Goal: Learn about a topic

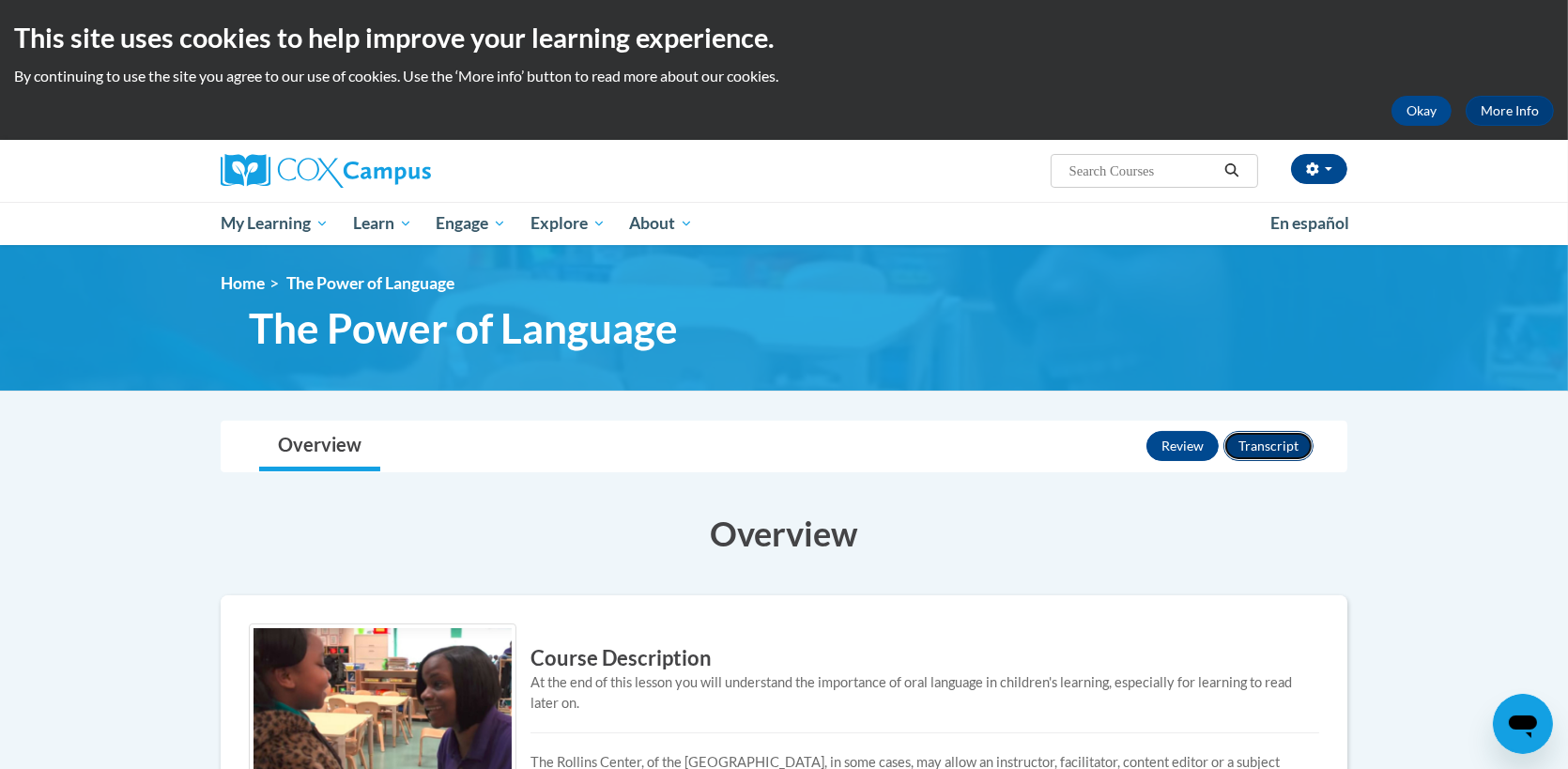
click at [1265, 443] on button "Transcript" at bounding box center [1269, 445] width 90 height 30
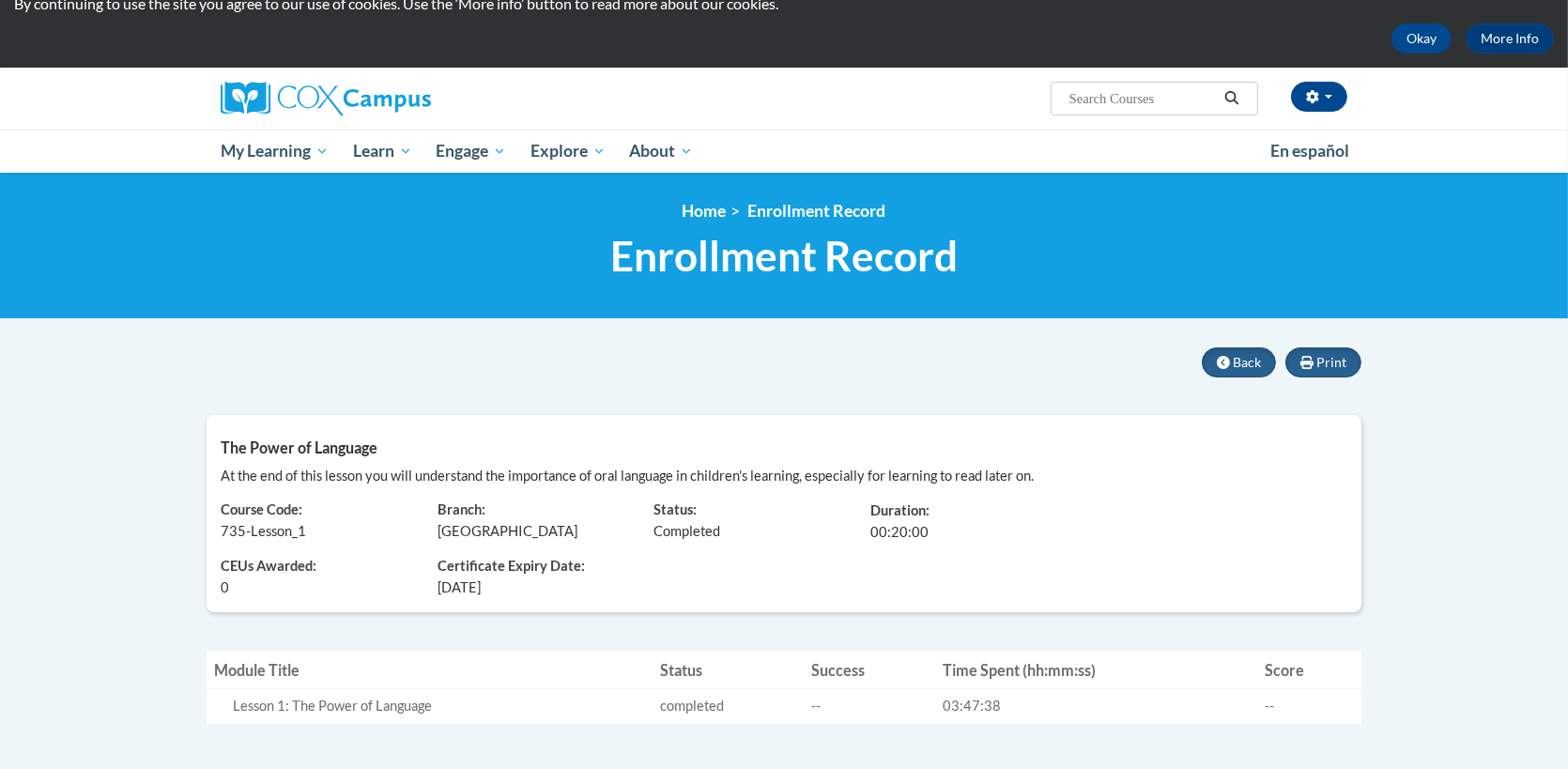
scroll to position [94, 0]
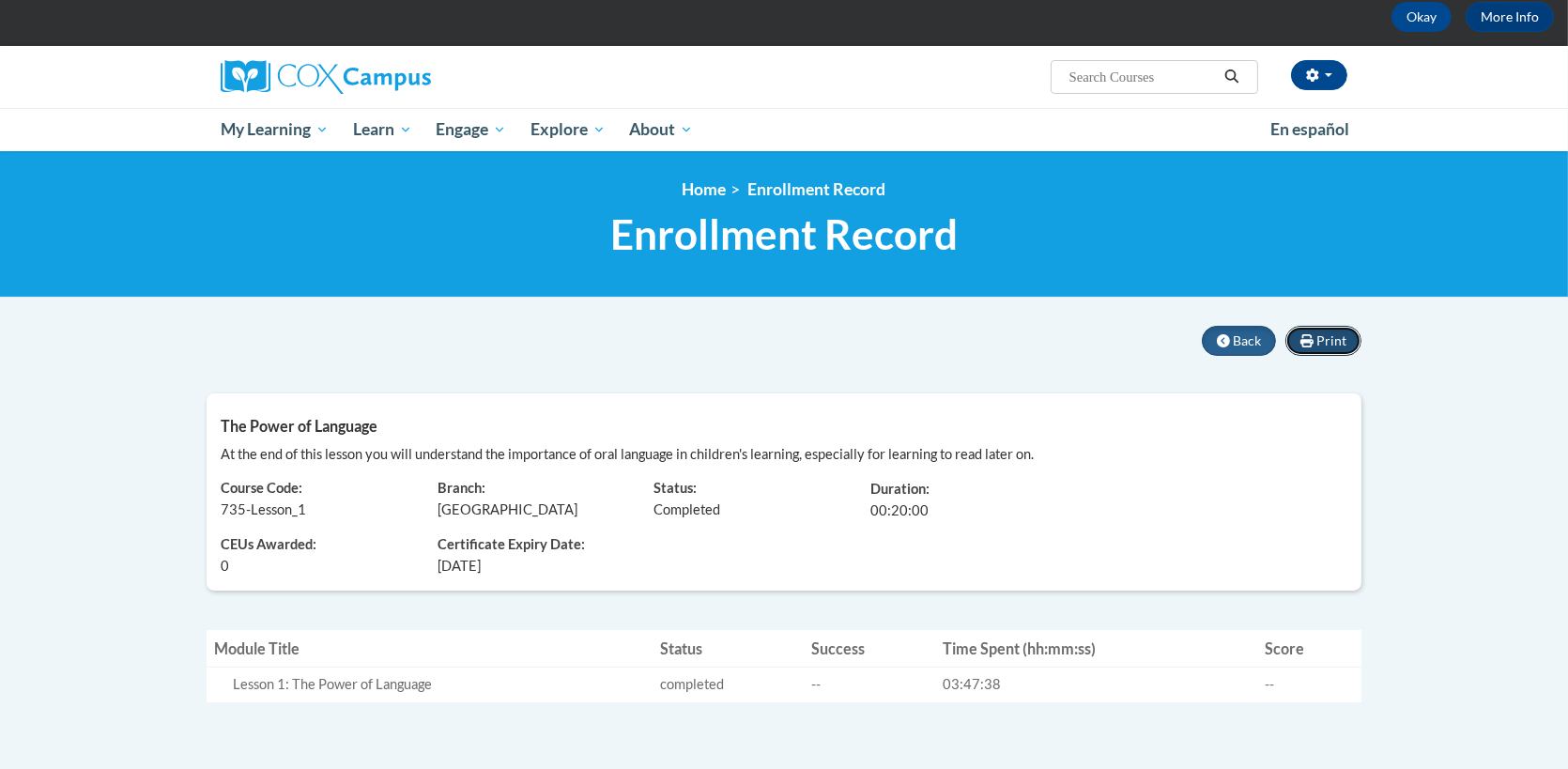
click at [1321, 333] on span "Print" at bounding box center [1331, 340] width 30 height 16
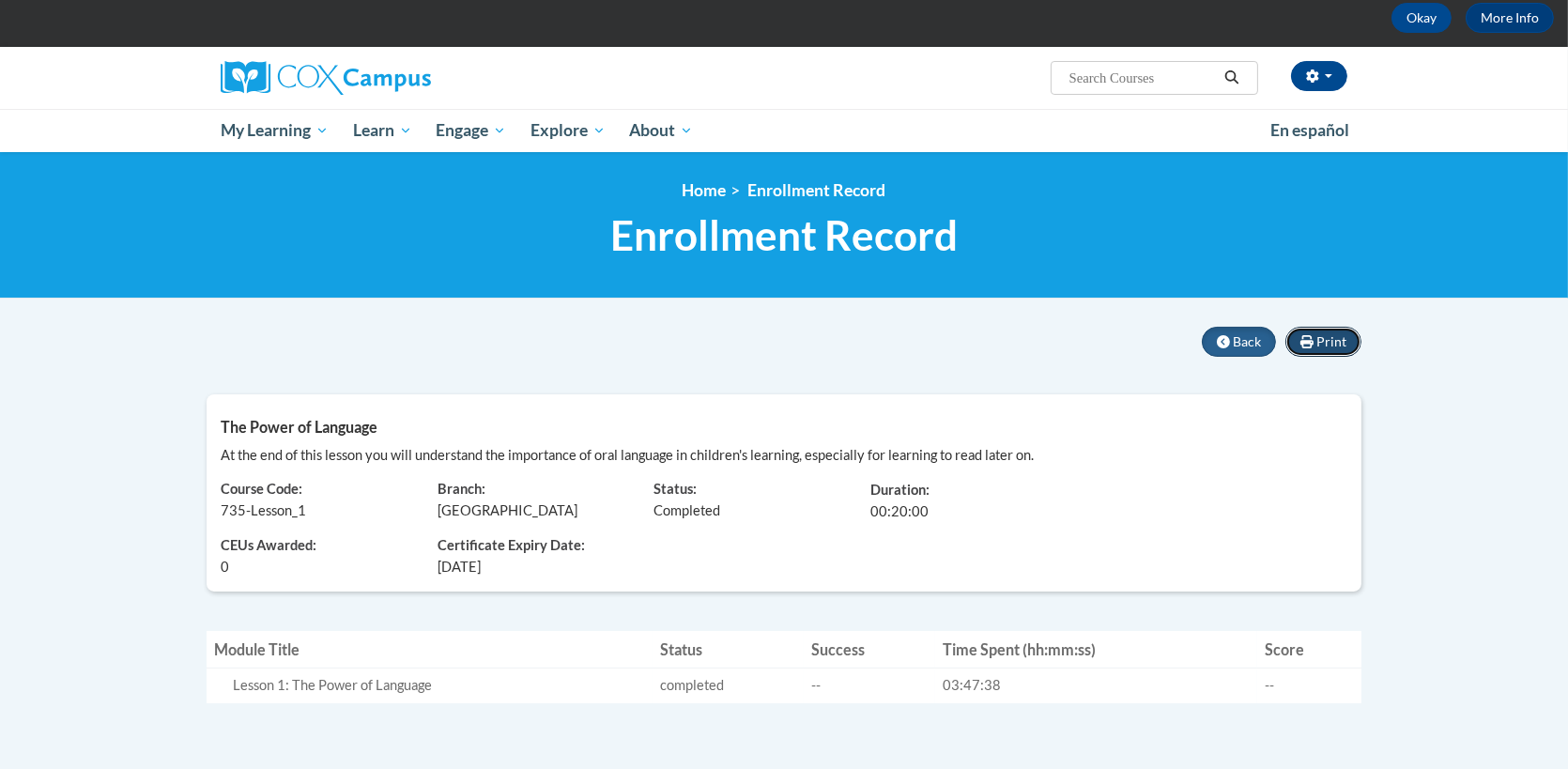
scroll to position [91, 0]
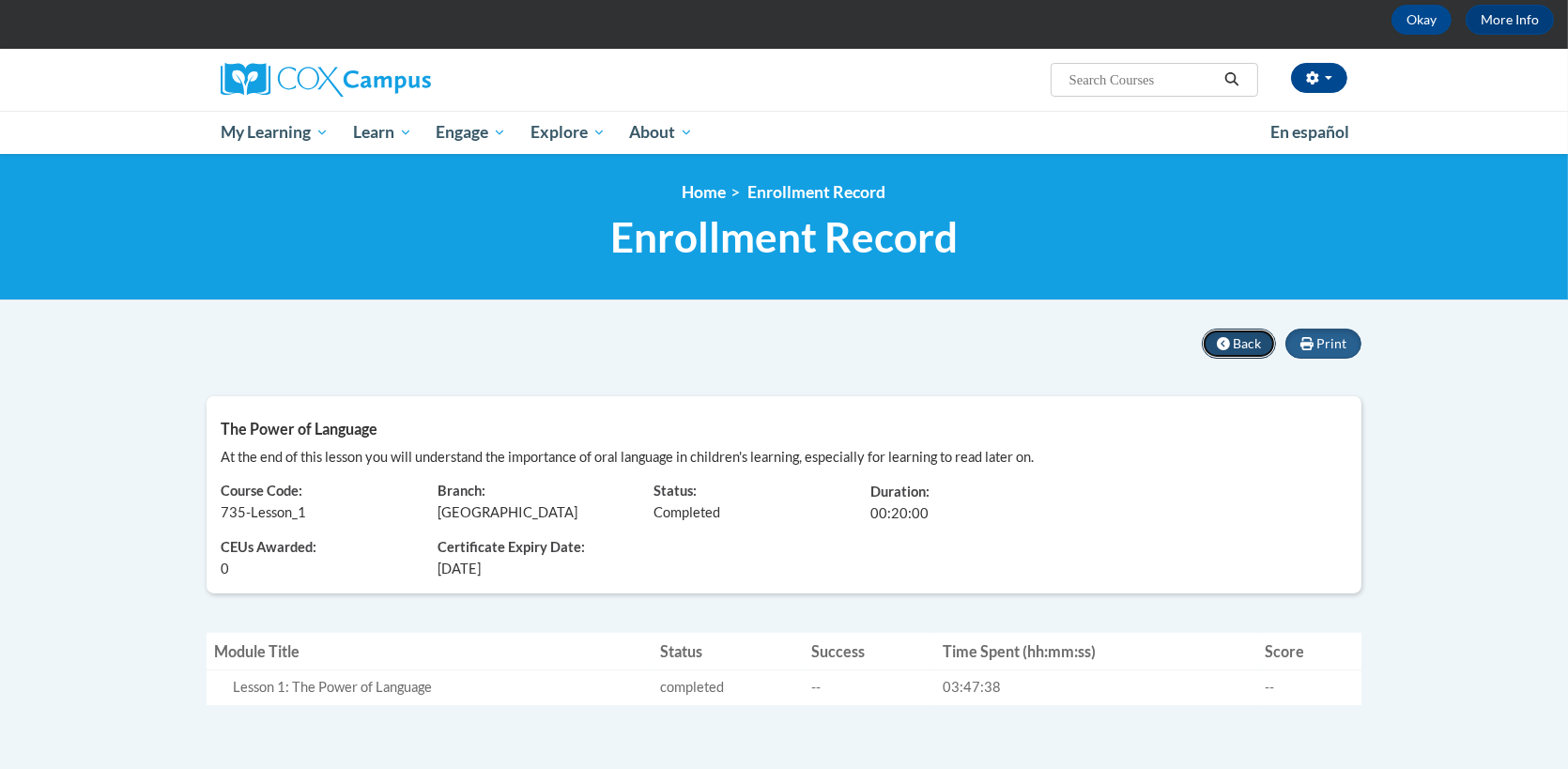
click at [1246, 340] on span "Back" at bounding box center [1246, 343] width 28 height 16
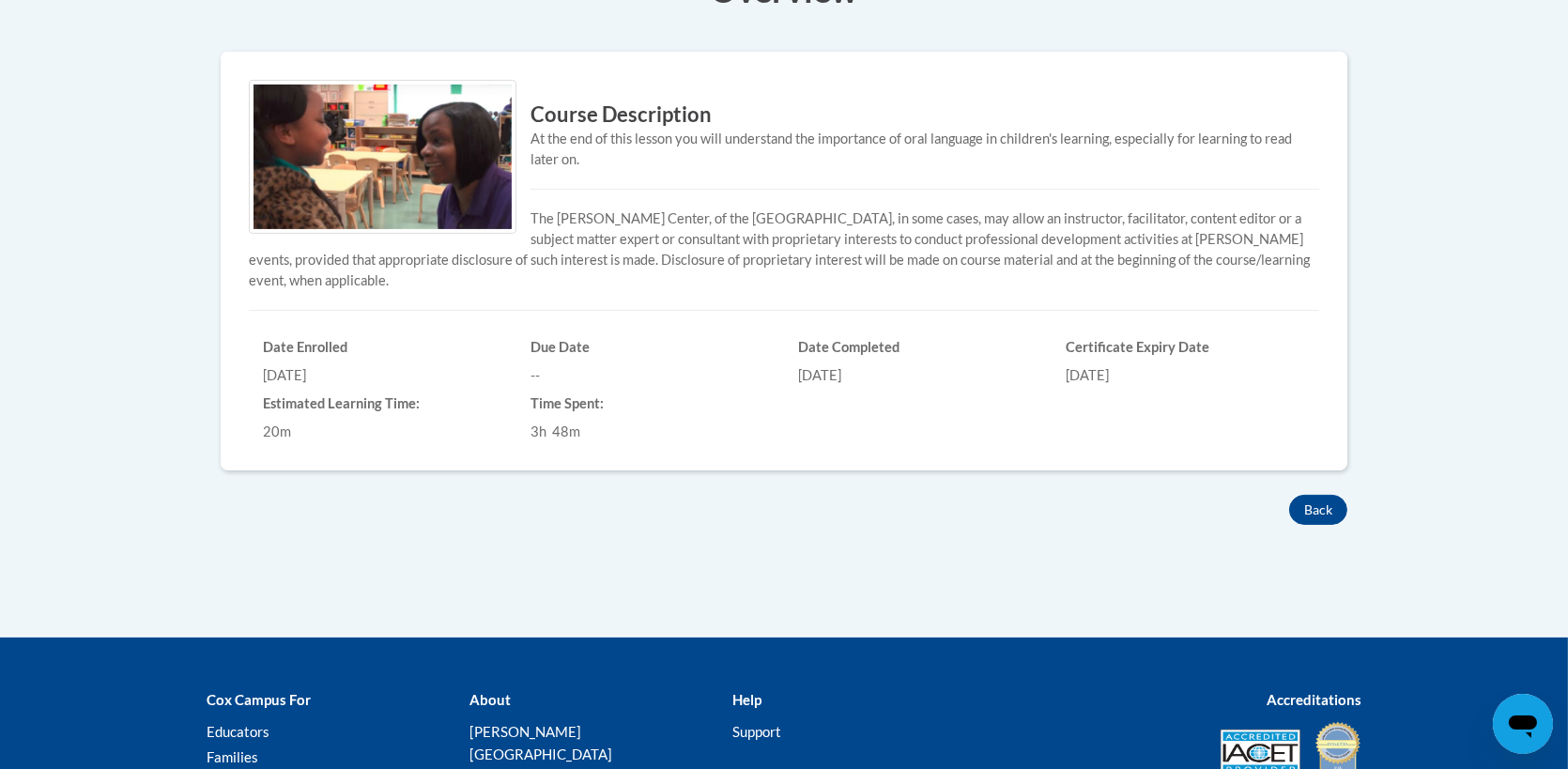
scroll to position [563, 0]
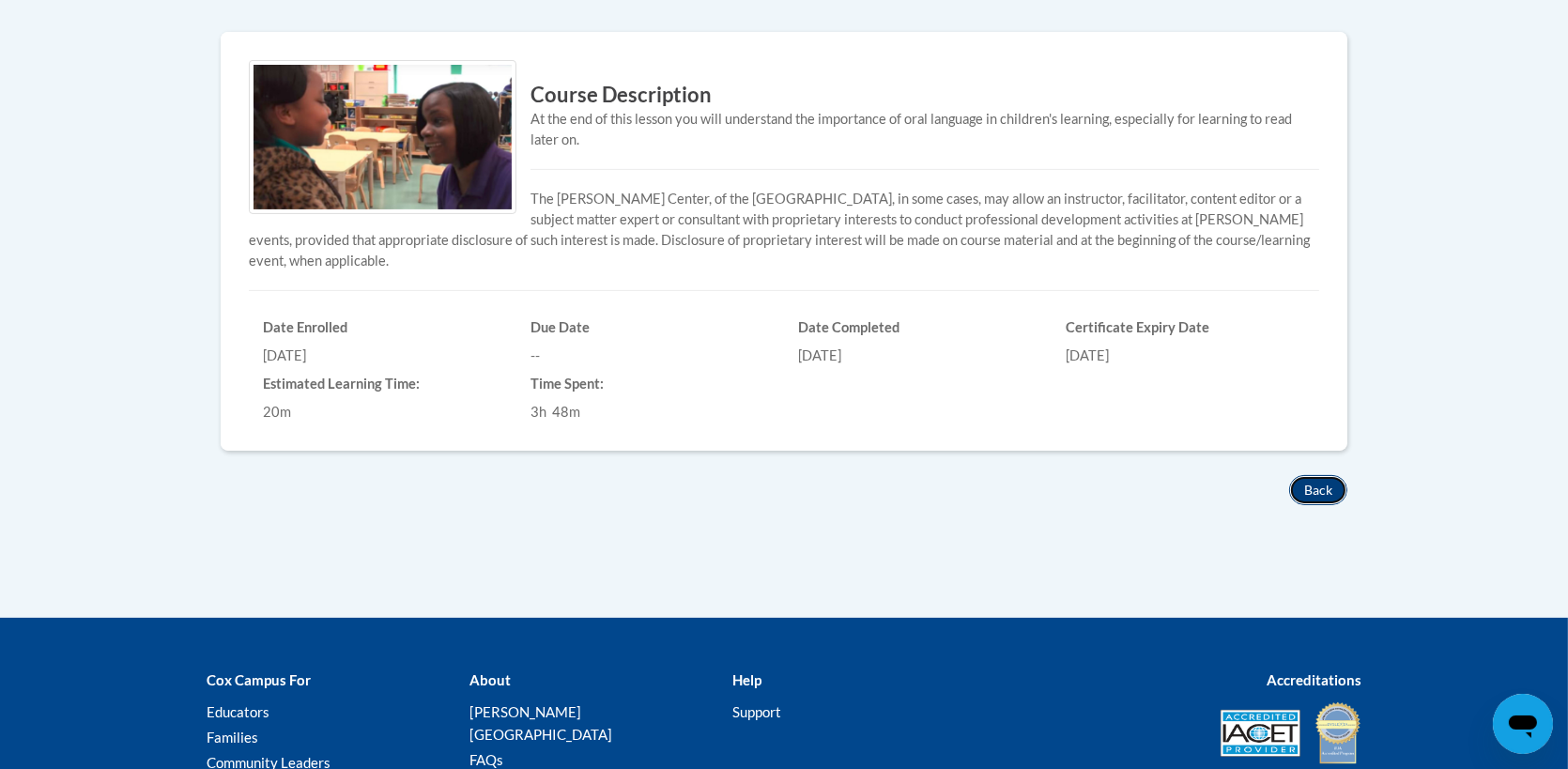
click at [1326, 490] on button "Back" at bounding box center [1318, 489] width 58 height 30
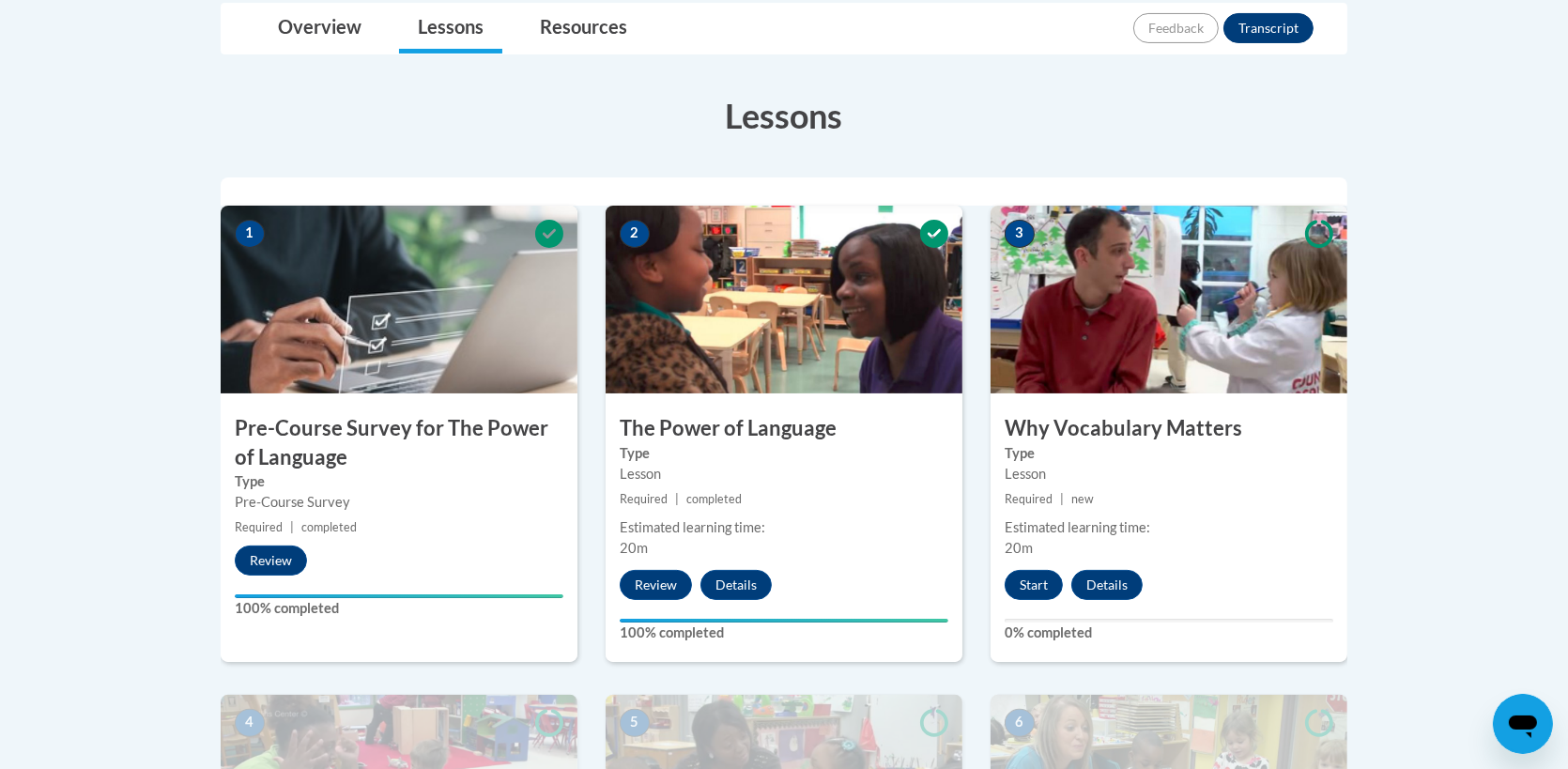
scroll to position [470, 0]
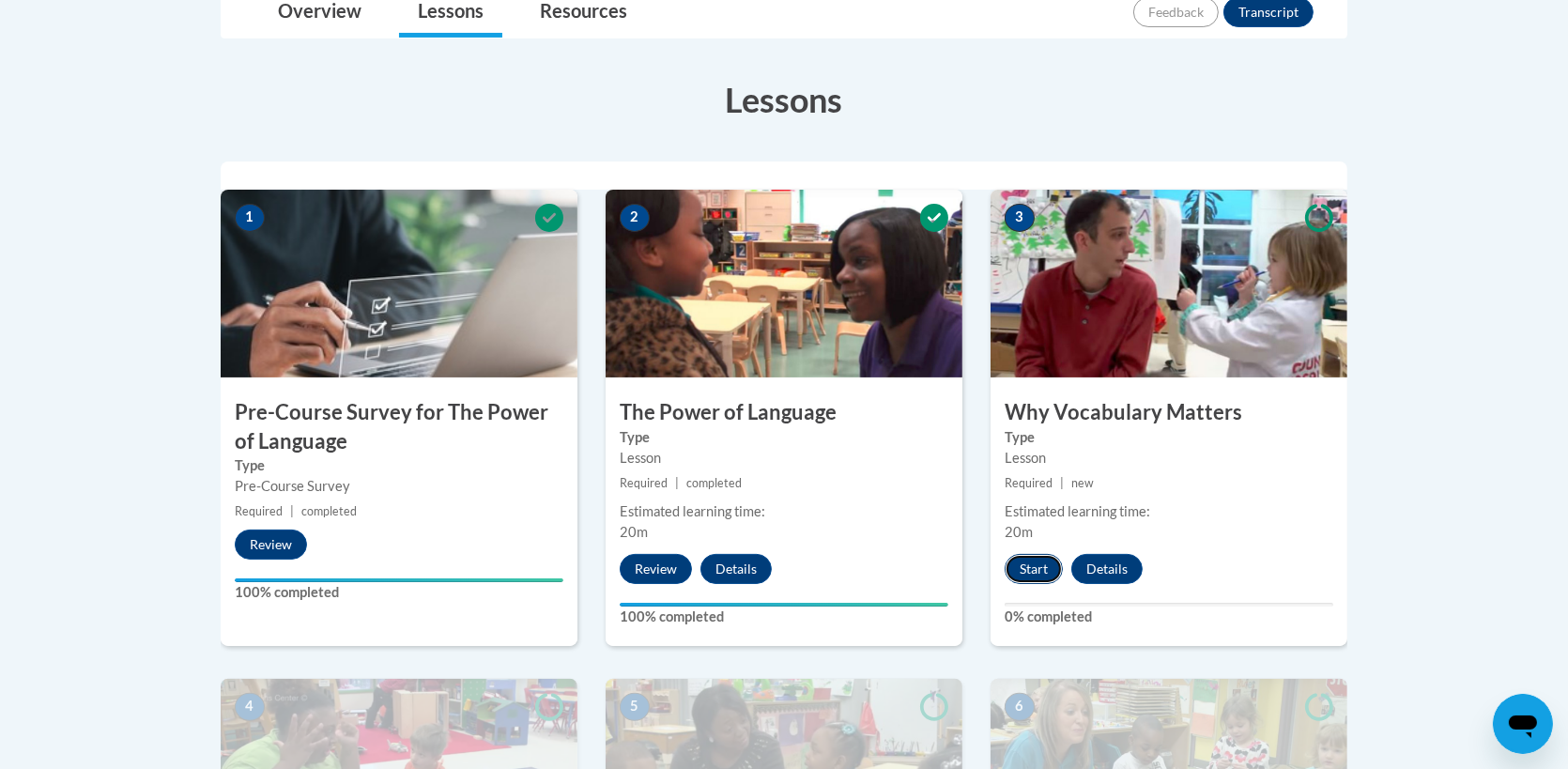
click at [1019, 558] on button "Start" at bounding box center [1033, 569] width 58 height 30
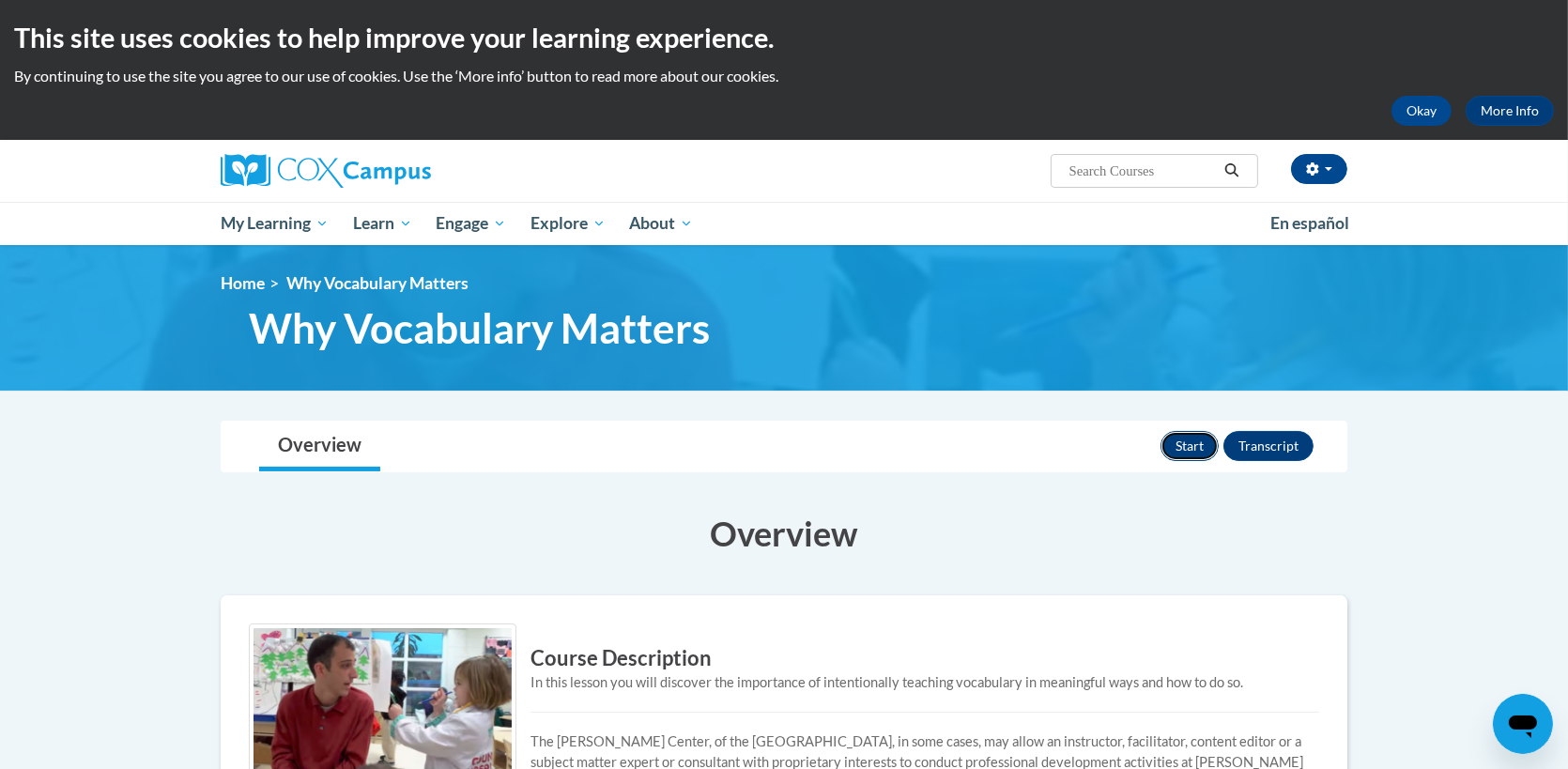
click at [1180, 446] on button "Start" at bounding box center [1189, 445] width 58 height 30
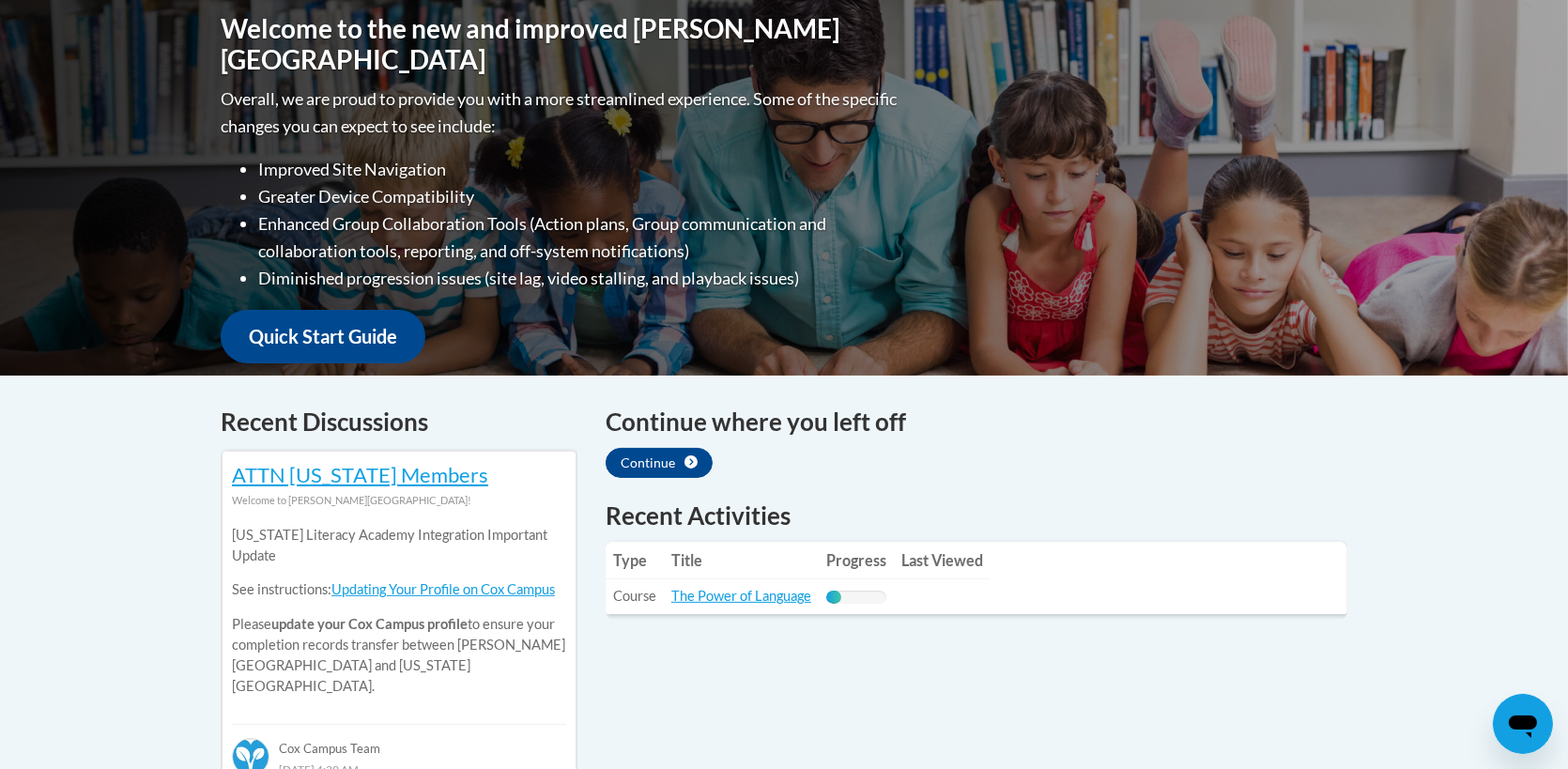
scroll to position [470, 0]
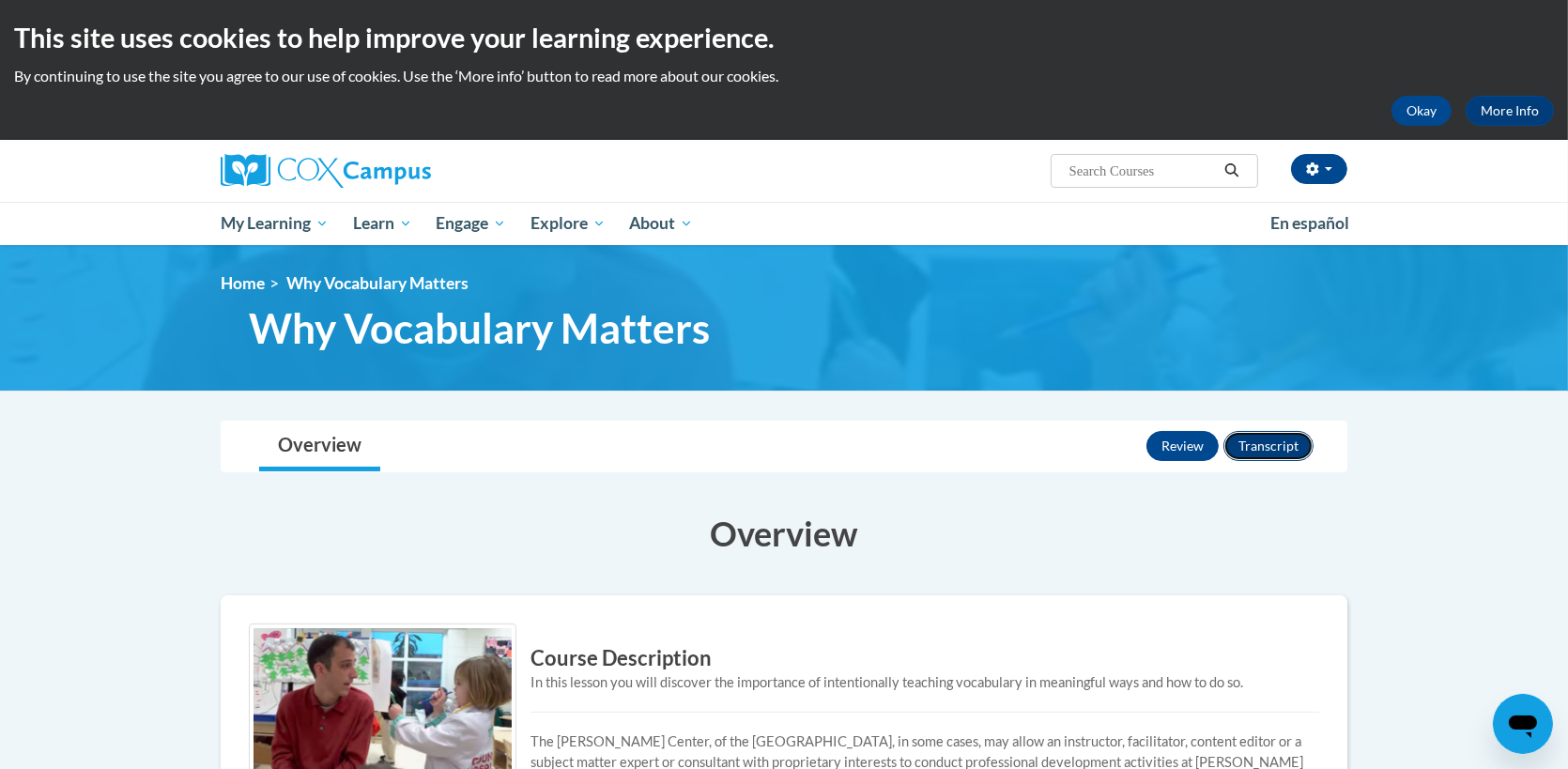
click at [1250, 446] on button "Transcript" at bounding box center [1269, 445] width 90 height 30
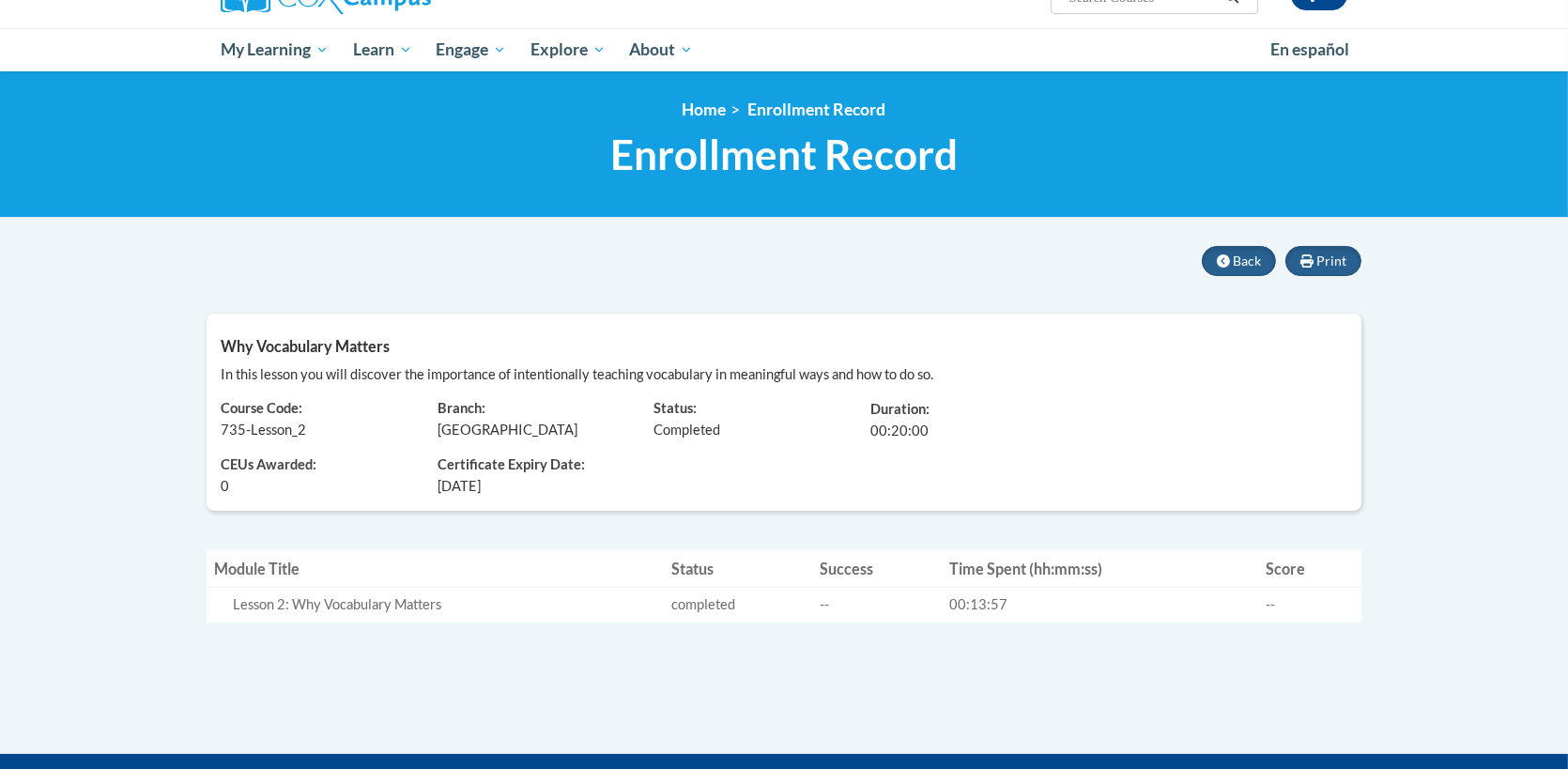
scroll to position [187, 0]
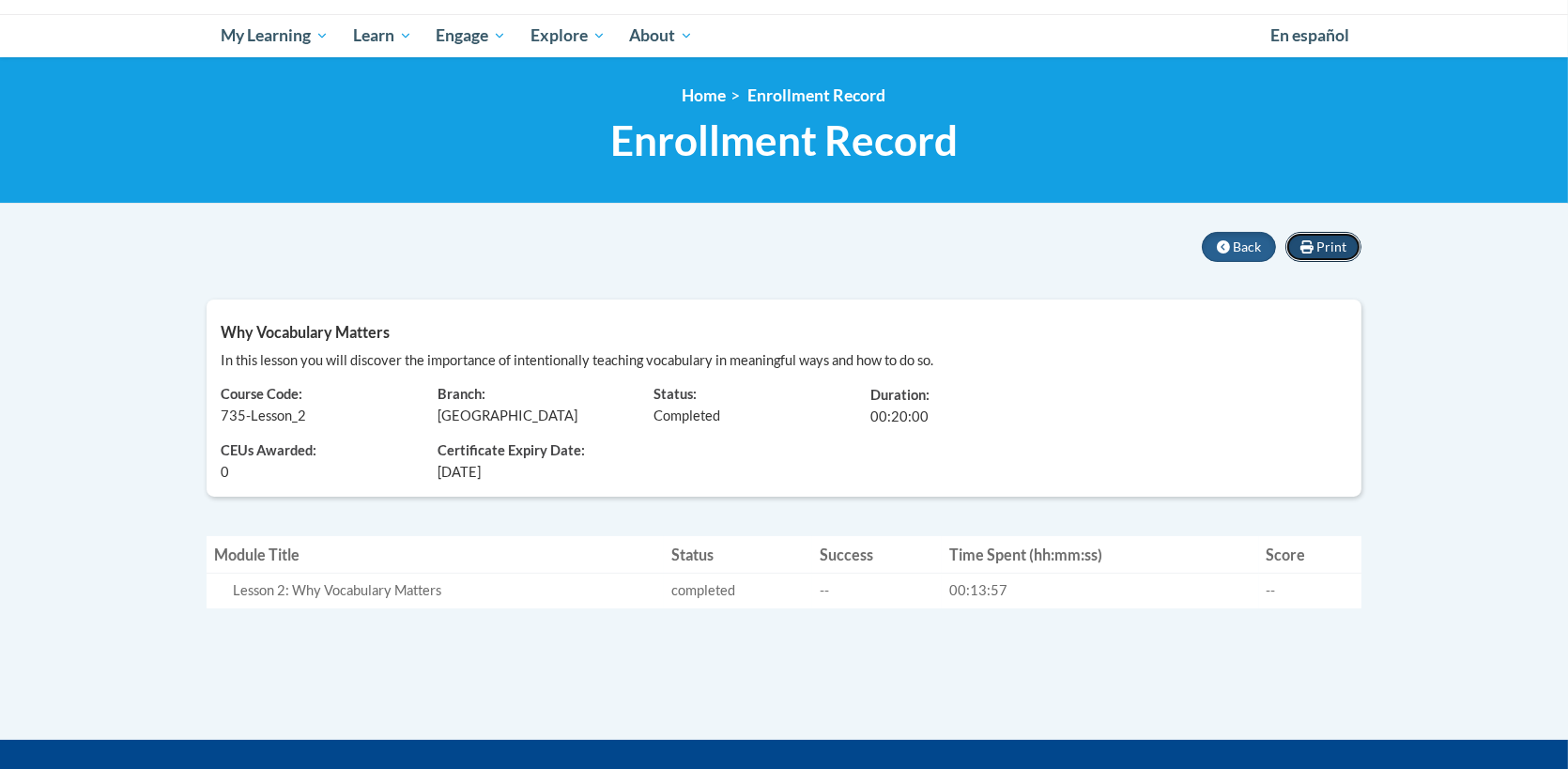
click at [1334, 238] on span "Print" at bounding box center [1331, 246] width 30 height 16
click at [1244, 235] on button "Back" at bounding box center [1239, 246] width 75 height 30
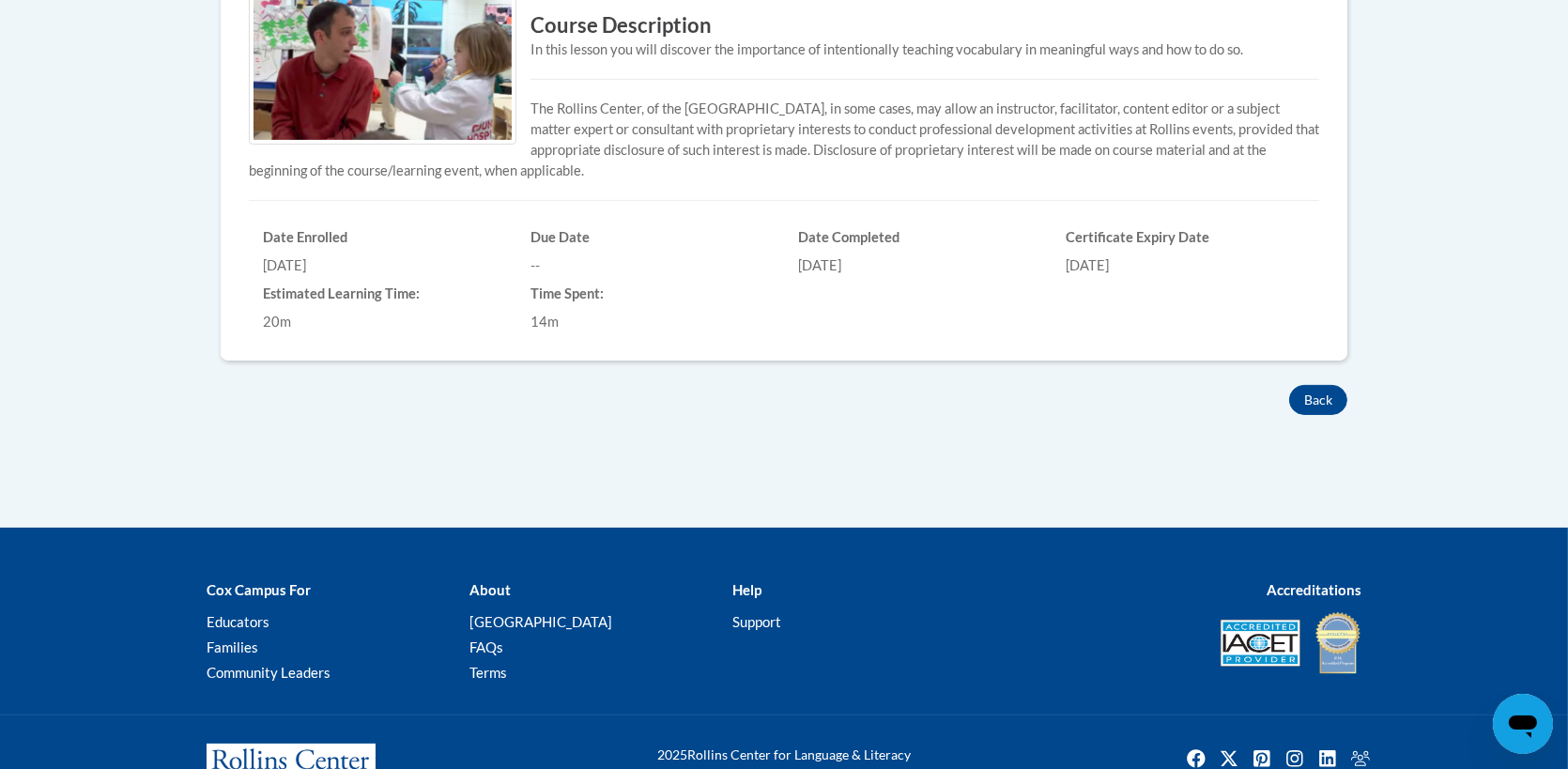
scroll to position [657, 0]
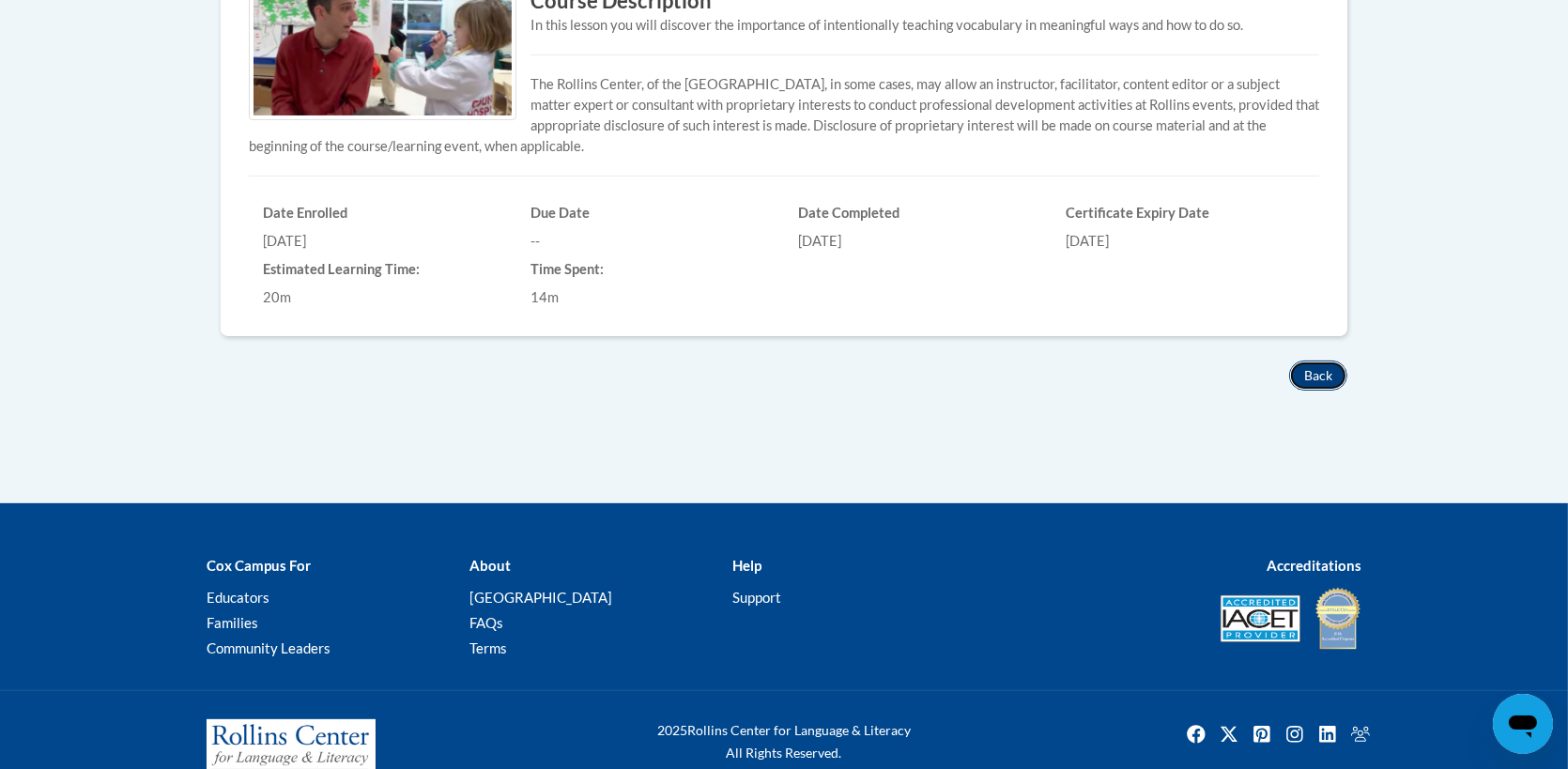
click at [1327, 377] on button "Back" at bounding box center [1318, 376] width 58 height 30
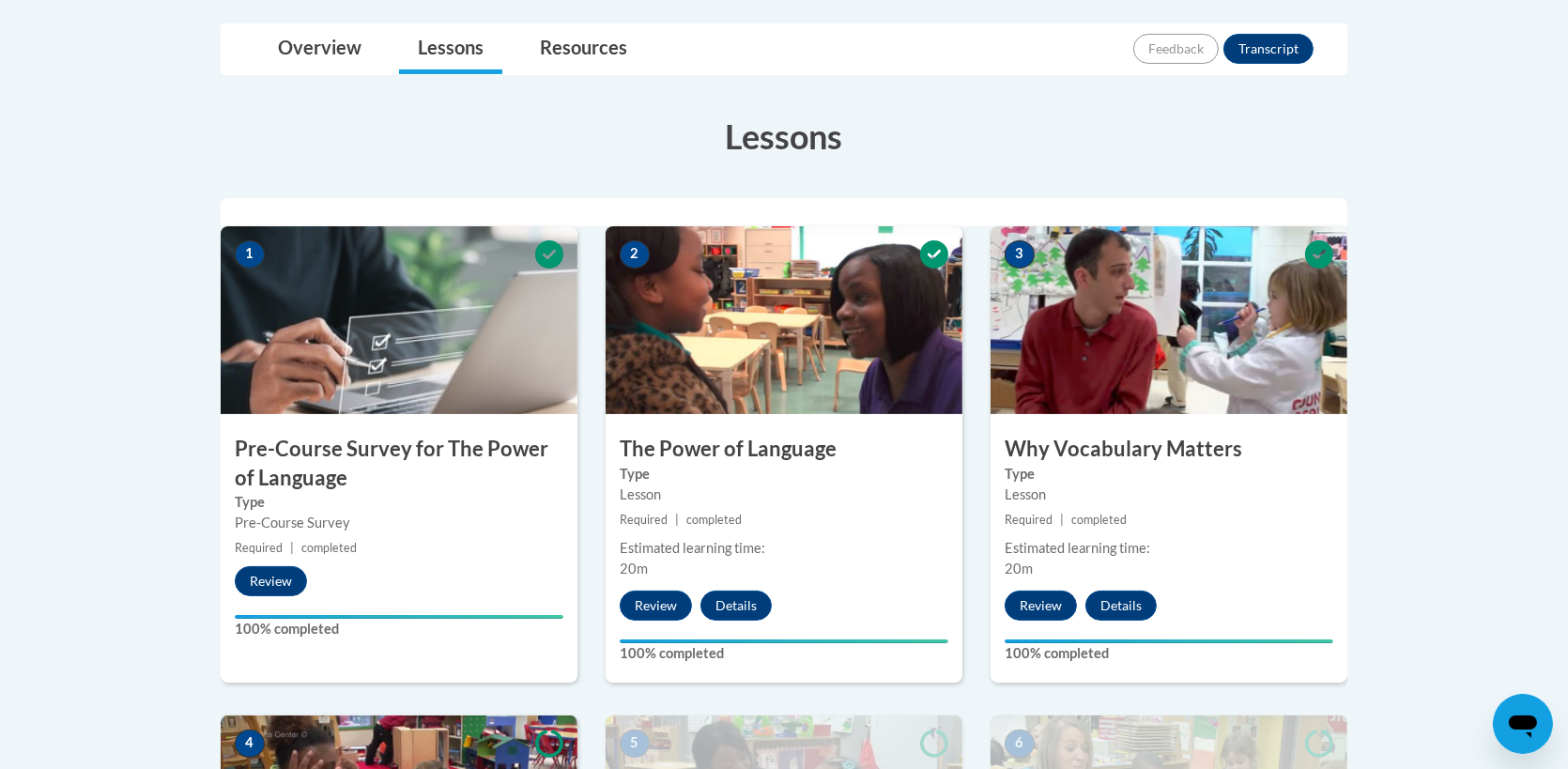
scroll to position [470, 0]
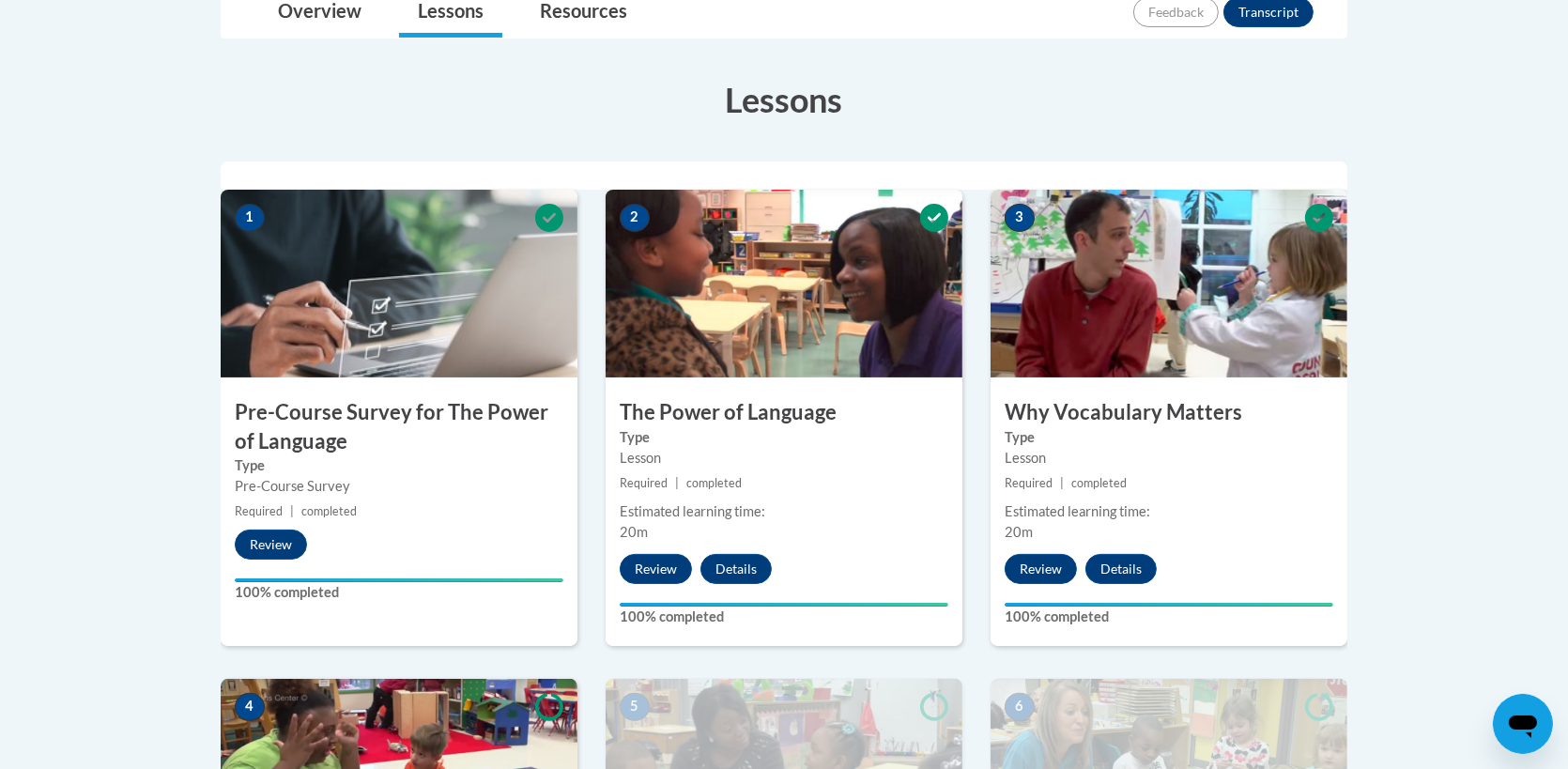
click at [871, 300] on img at bounding box center [784, 282] width 357 height 187
click at [747, 562] on button "Details" at bounding box center [735, 569] width 72 height 30
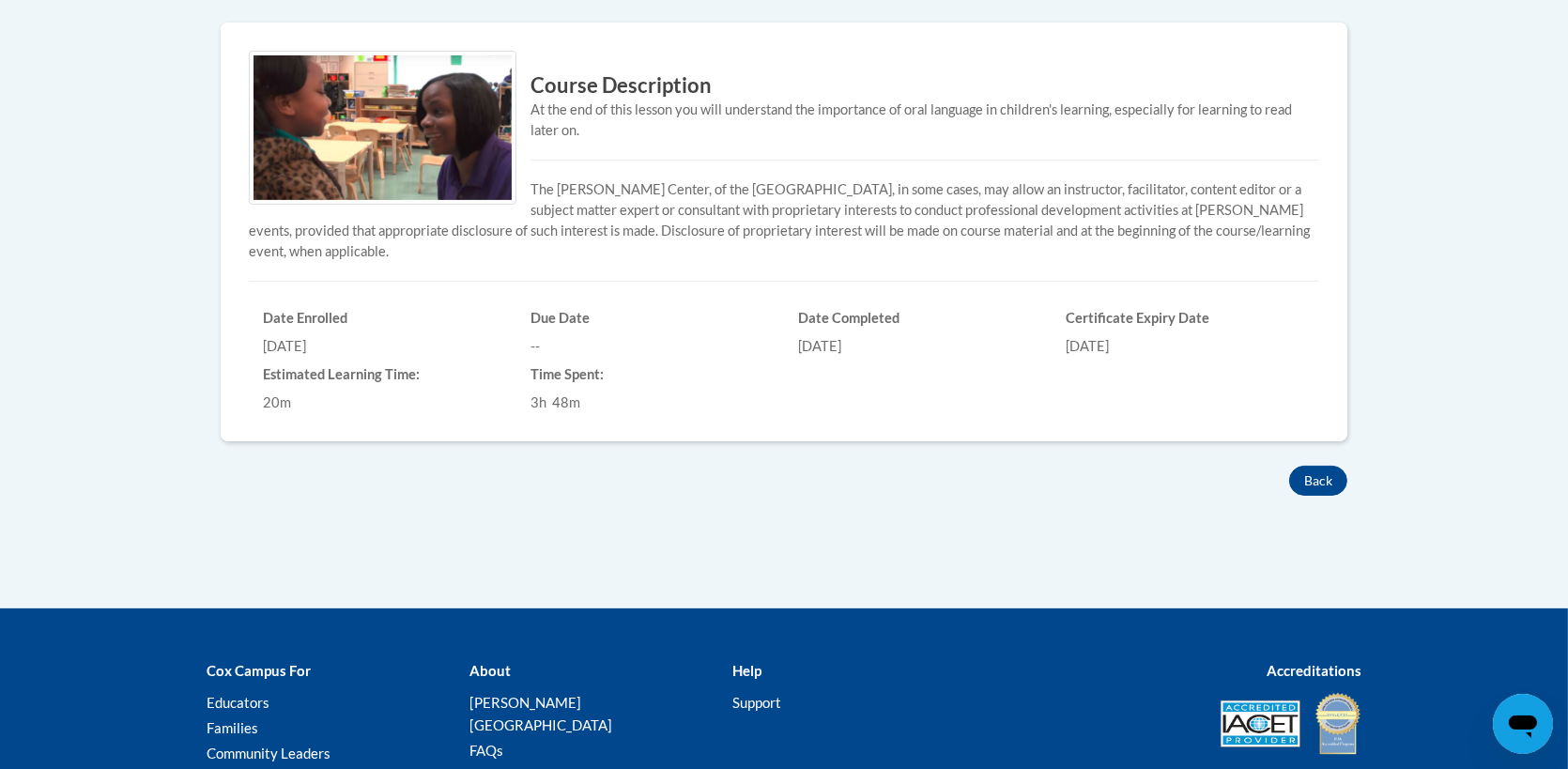
scroll to position [657, 0]
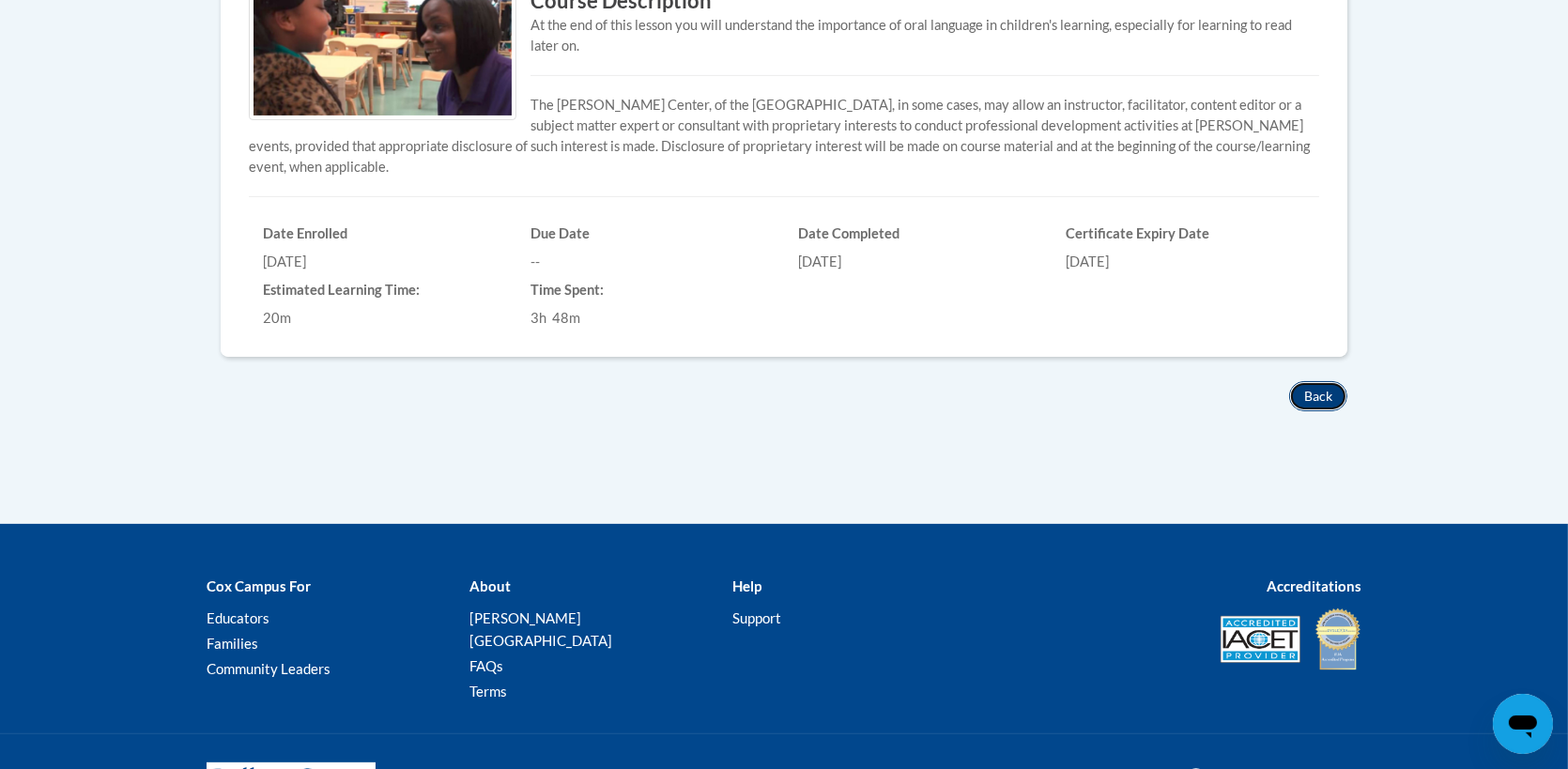
click at [1308, 389] on button "Back" at bounding box center [1318, 396] width 58 height 30
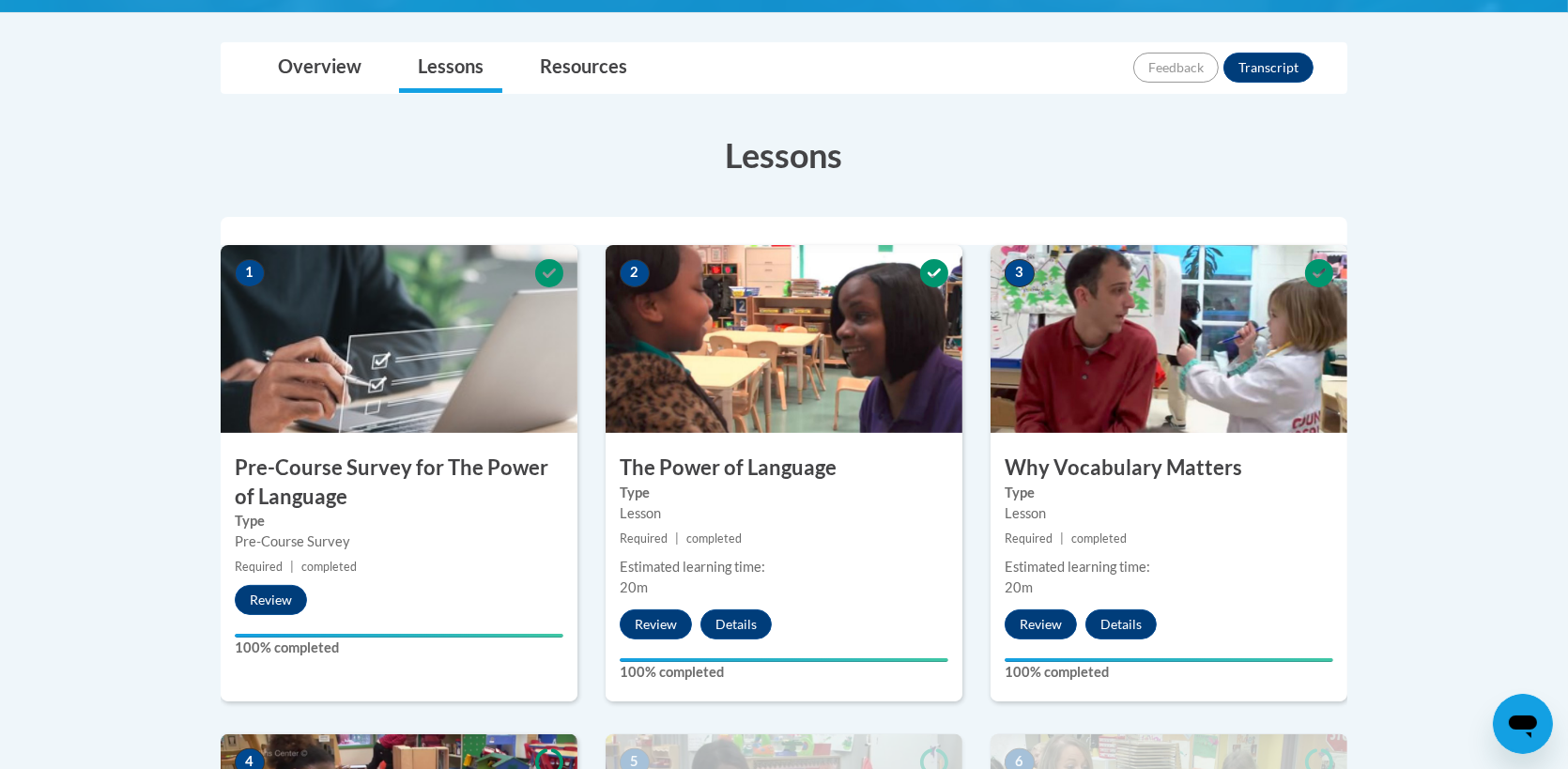
scroll to position [470, 0]
